Goal: Information Seeking & Learning: Learn about a topic

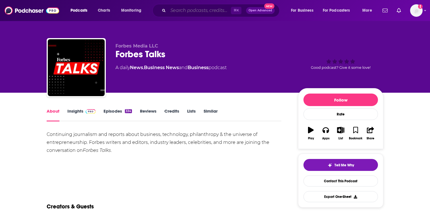
click at [190, 12] on input "Search podcasts, credits, & more..." at bounding box center [199, 10] width 63 height 9
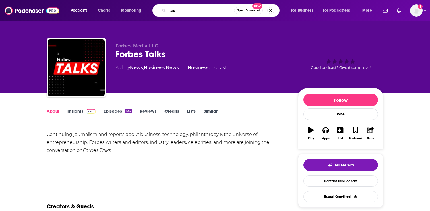
type input "a"
